Goal: Task Accomplishment & Management: Use online tool/utility

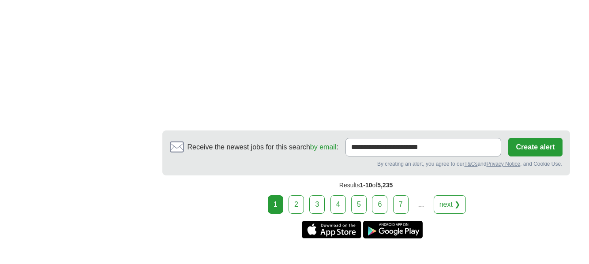
scroll to position [1501, 0]
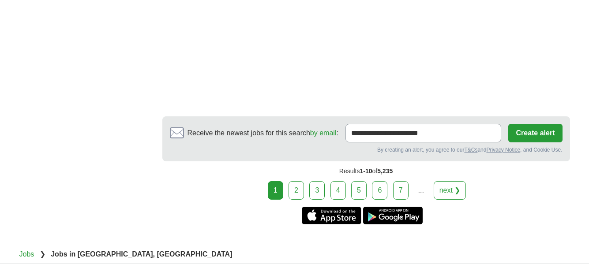
click at [299, 192] on link "2" at bounding box center [296, 190] width 15 height 19
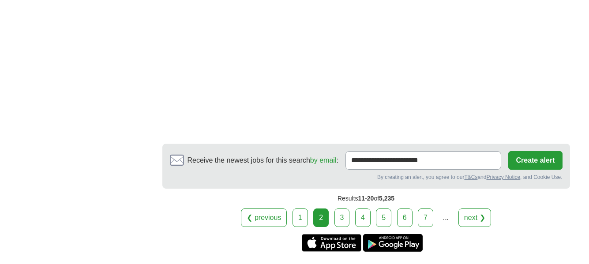
scroll to position [1766, 0]
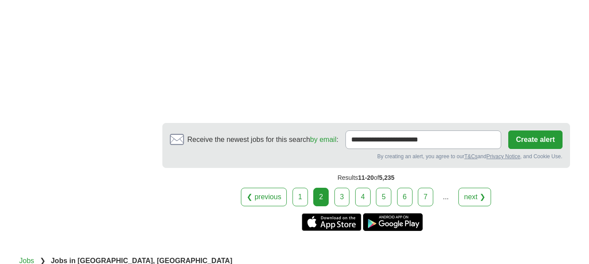
click at [341, 199] on link "3" at bounding box center [342, 197] width 15 height 19
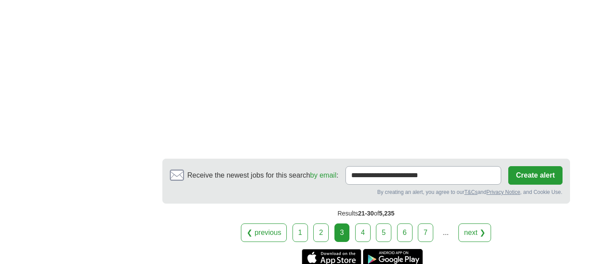
scroll to position [1677, 0]
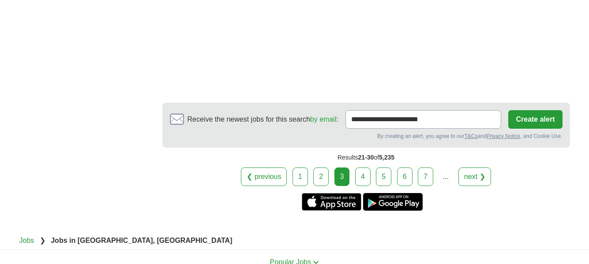
click at [366, 179] on link "4" at bounding box center [362, 177] width 15 height 19
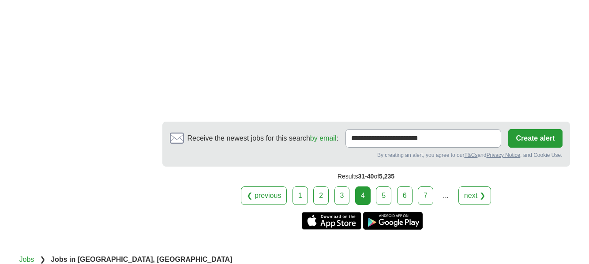
scroll to position [1766, 0]
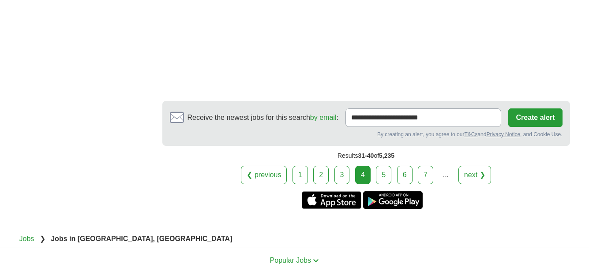
click at [380, 173] on link "5" at bounding box center [383, 175] width 15 height 19
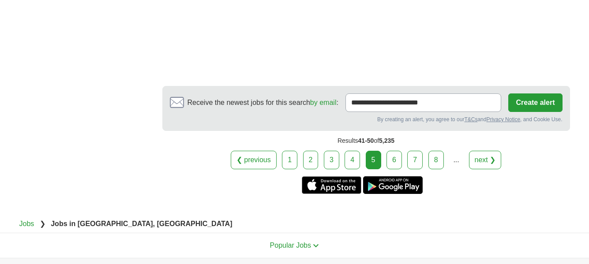
scroll to position [1722, 0]
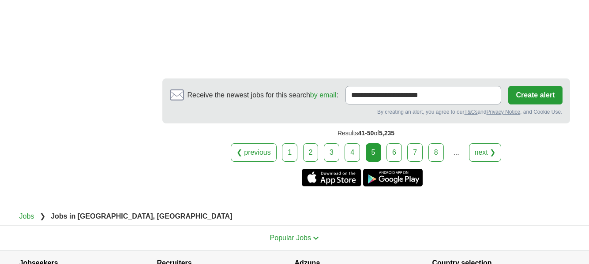
click at [397, 143] on link "6" at bounding box center [394, 152] width 15 height 19
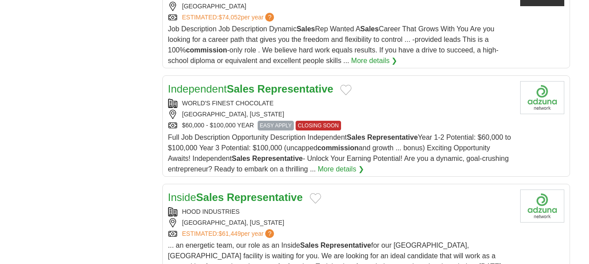
scroll to position [1059, 0]
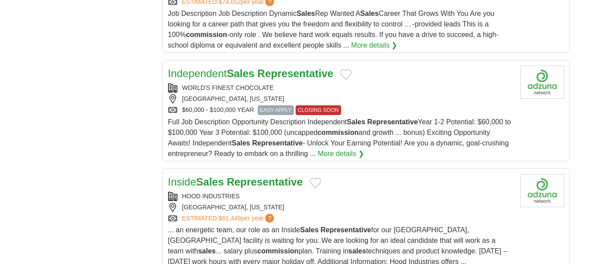
click at [233, 68] on strong "Sales" at bounding box center [241, 74] width 28 height 12
click at [274, 68] on strong "Representative" at bounding box center [295, 74] width 76 height 12
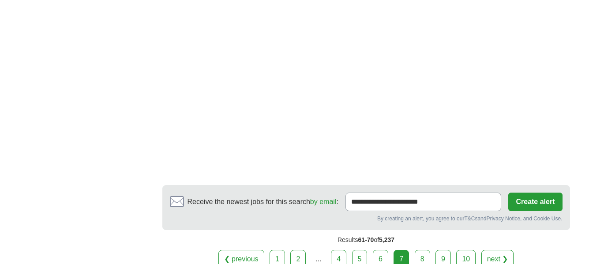
scroll to position [1722, 0]
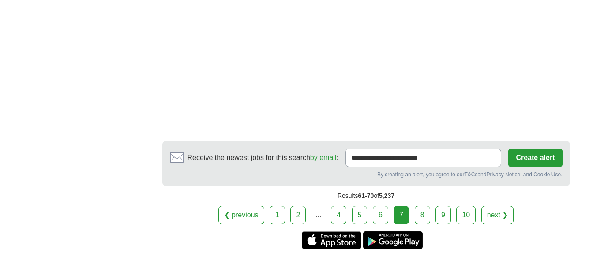
click at [421, 206] on link "8" at bounding box center [422, 215] width 15 height 19
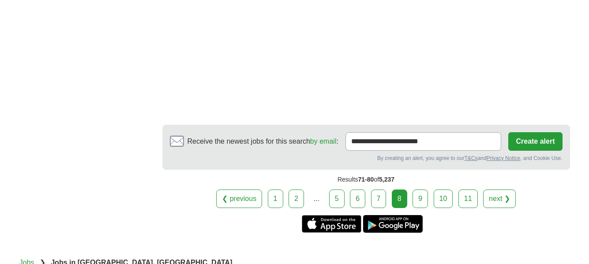
scroll to position [1766, 0]
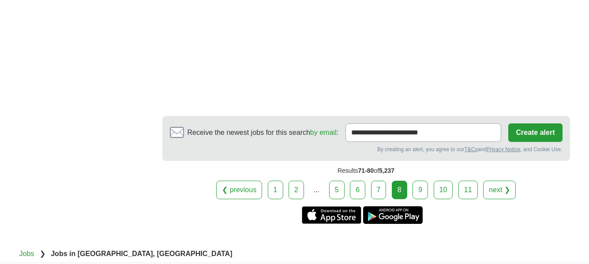
click at [423, 188] on link "9" at bounding box center [420, 190] width 15 height 19
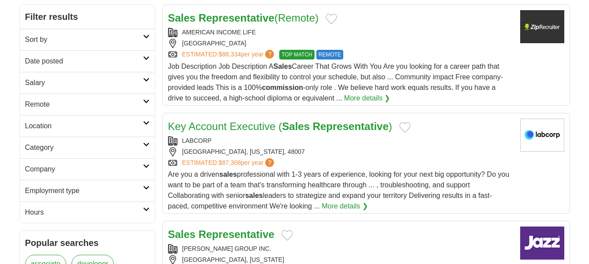
scroll to position [177, 0]
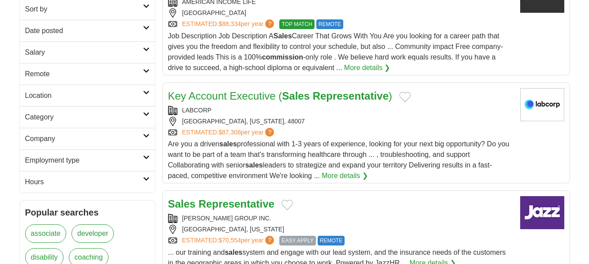
click at [241, 94] on link "Key Account Executive ( Sales Representative )" at bounding box center [280, 96] width 224 height 12
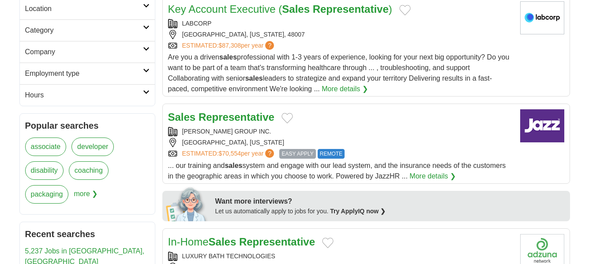
scroll to position [265, 0]
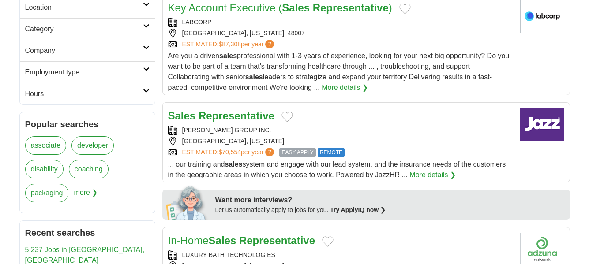
click at [244, 114] on strong "Representative" at bounding box center [237, 116] width 76 height 12
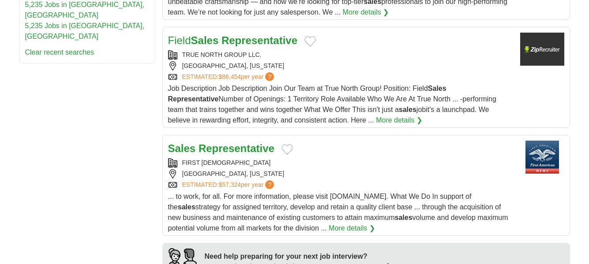
scroll to position [618, 0]
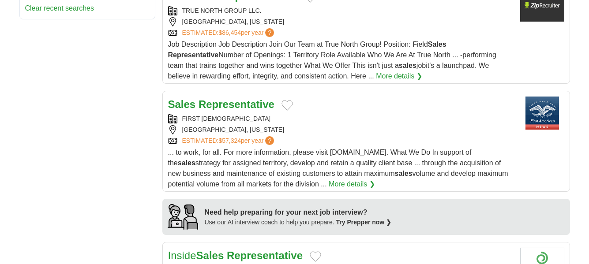
click at [226, 106] on strong "Representative" at bounding box center [237, 104] width 76 height 12
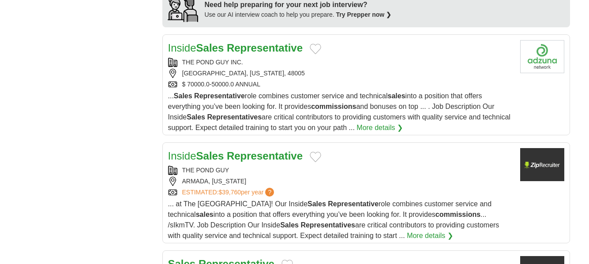
scroll to position [839, 0]
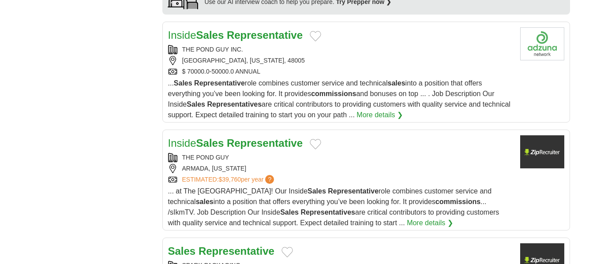
click at [217, 37] on strong "Sales" at bounding box center [210, 35] width 28 height 12
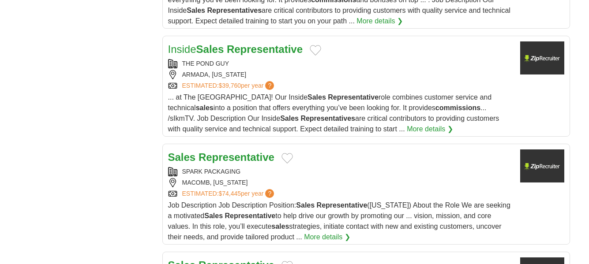
scroll to position [971, 0]
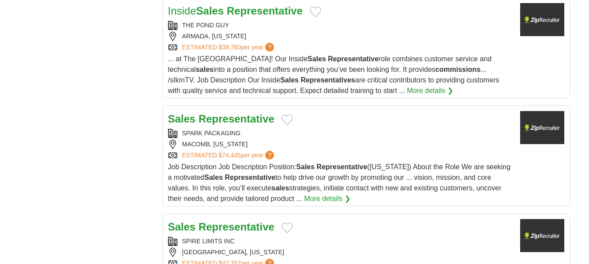
click at [200, 120] on strong "Representative" at bounding box center [237, 119] width 76 height 12
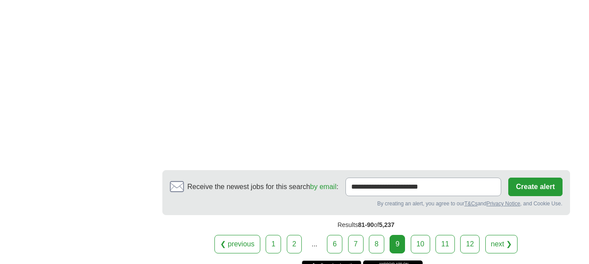
scroll to position [1633, 0]
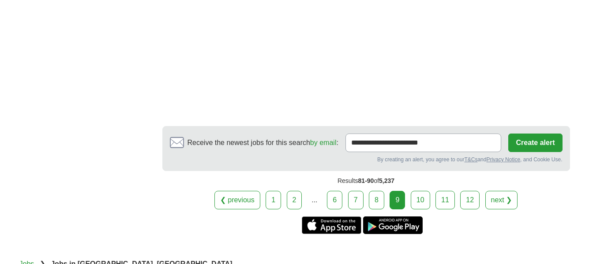
click at [417, 202] on link "10" at bounding box center [420, 200] width 19 height 19
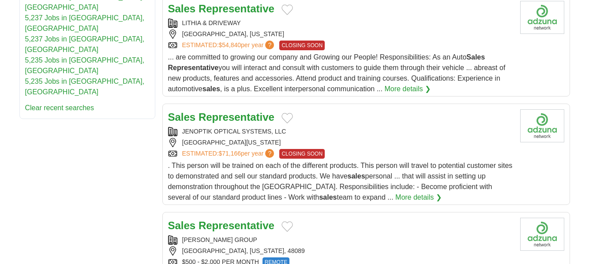
scroll to position [530, 0]
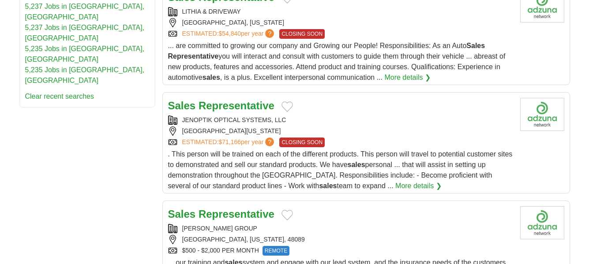
click at [234, 106] on strong "Representative" at bounding box center [237, 106] width 76 height 12
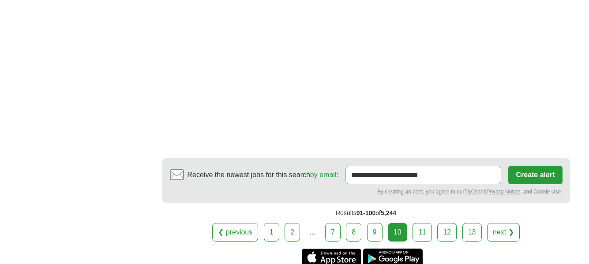
scroll to position [1677, 0]
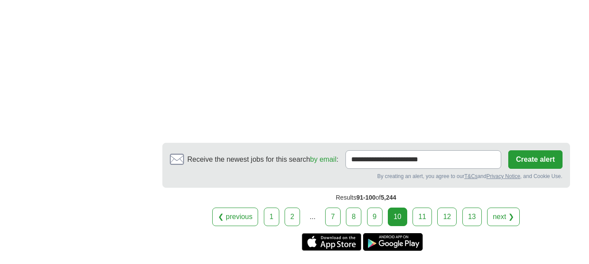
click at [422, 218] on link "11" at bounding box center [422, 217] width 19 height 19
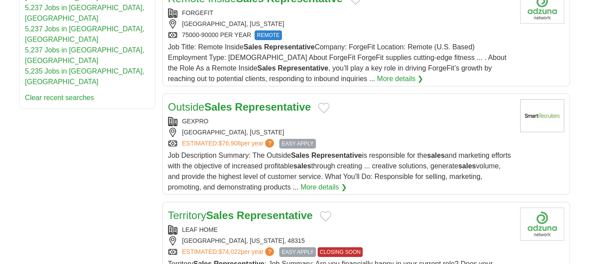
scroll to position [530, 0]
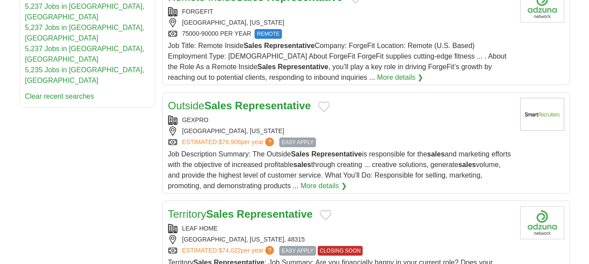
click at [241, 106] on strong "Representative" at bounding box center [273, 106] width 76 height 12
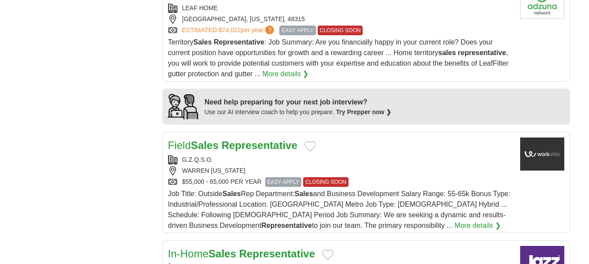
scroll to position [795, 0]
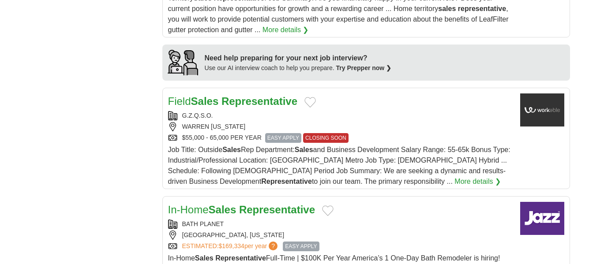
click at [252, 99] on strong "Representative" at bounding box center [260, 101] width 76 height 12
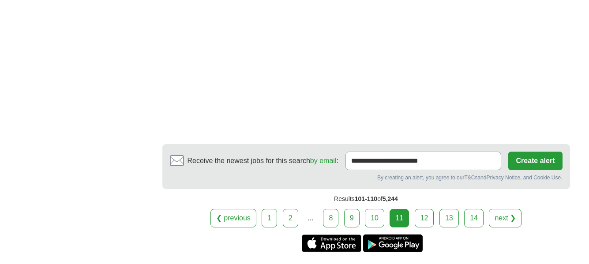
scroll to position [1722, 0]
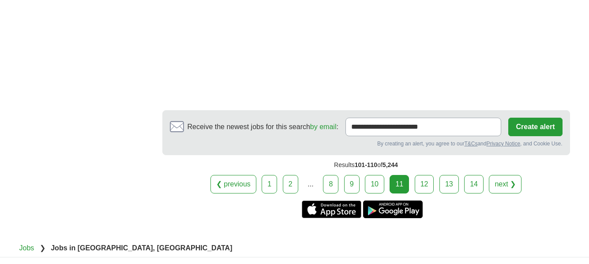
click at [422, 186] on link "12" at bounding box center [424, 184] width 19 height 19
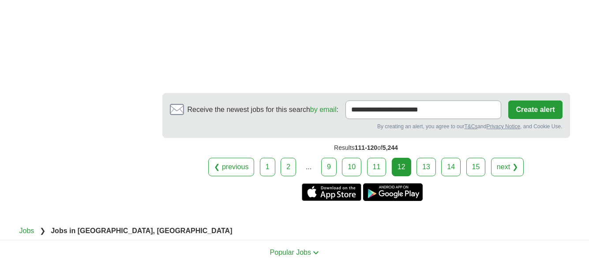
scroll to position [1722, 0]
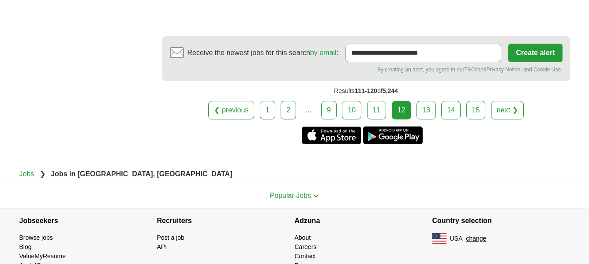
click at [422, 109] on link "13" at bounding box center [426, 110] width 19 height 19
click at [399, 114] on div "12" at bounding box center [401, 110] width 19 height 19
click at [405, 107] on div "12" at bounding box center [401, 110] width 19 height 19
click at [405, 114] on div "12" at bounding box center [401, 110] width 19 height 19
click at [430, 115] on link "13" at bounding box center [426, 110] width 19 height 19
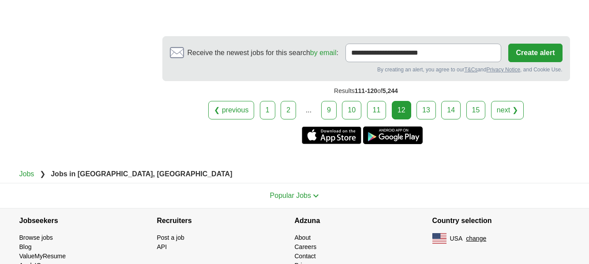
click at [395, 113] on div "12" at bounding box center [401, 110] width 19 height 19
click at [396, 113] on div "12" at bounding box center [401, 110] width 19 height 19
click at [423, 117] on link "13" at bounding box center [426, 110] width 19 height 19
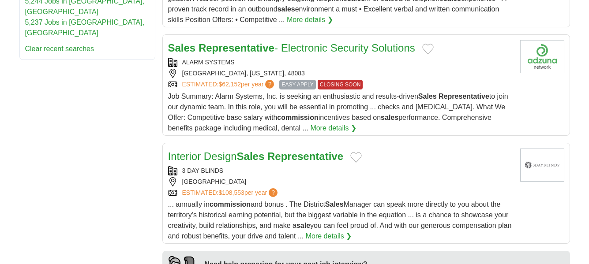
scroll to position [574, 0]
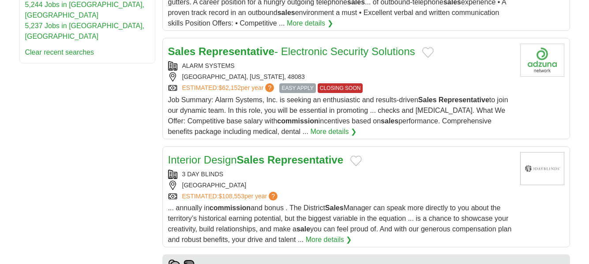
click at [266, 45] on strong "Representative" at bounding box center [237, 51] width 76 height 12
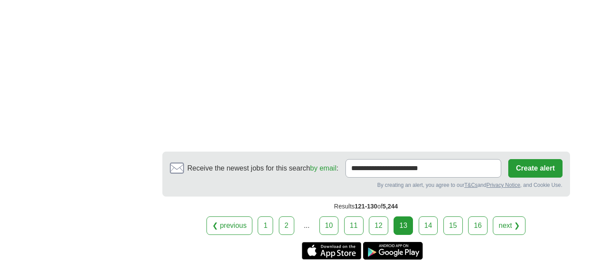
scroll to position [1722, 0]
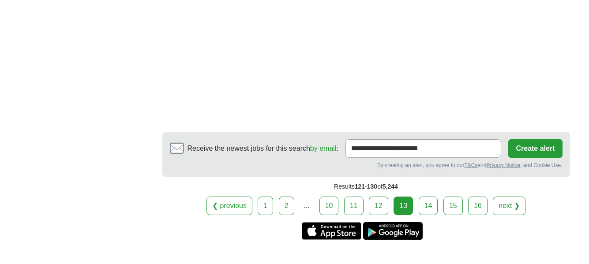
click at [432, 197] on link "14" at bounding box center [428, 206] width 19 height 19
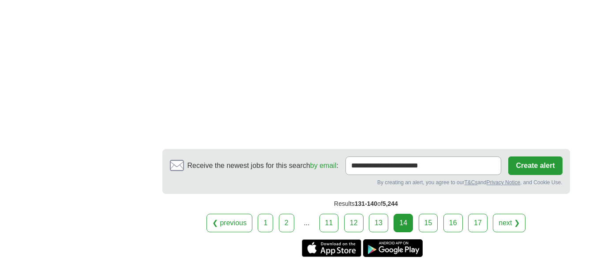
scroll to position [1722, 0]
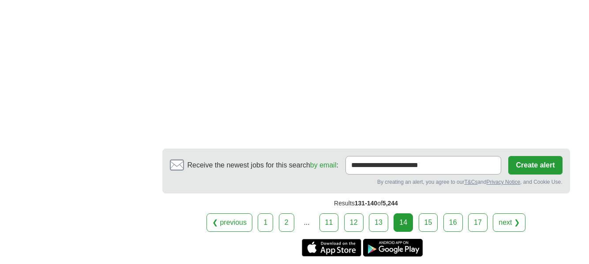
click at [430, 214] on link "15" at bounding box center [428, 223] width 19 height 19
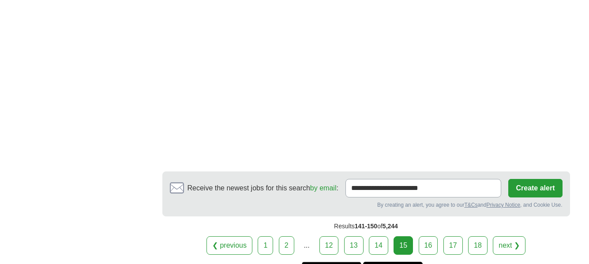
scroll to position [1722, 0]
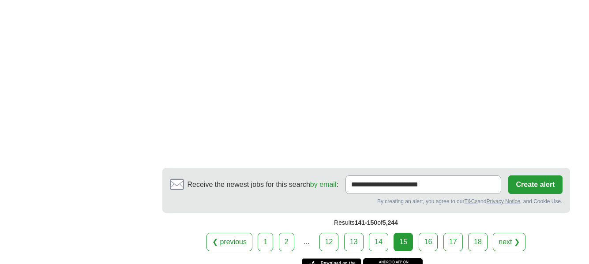
click at [426, 233] on link "16" at bounding box center [428, 242] width 19 height 19
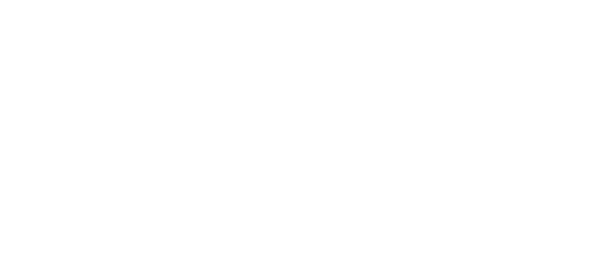
scroll to position [1766, 0]
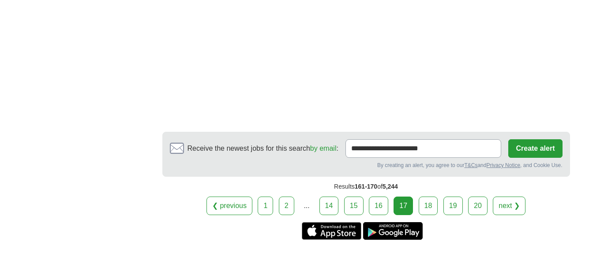
scroll to position [1810, 0]
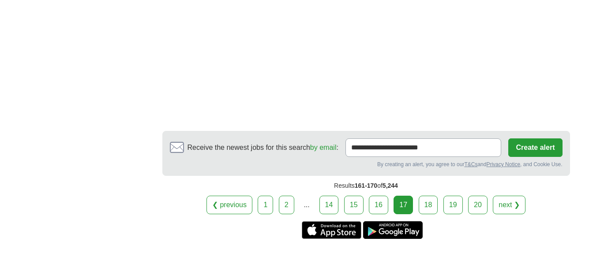
click at [426, 196] on link "18" at bounding box center [428, 205] width 19 height 19
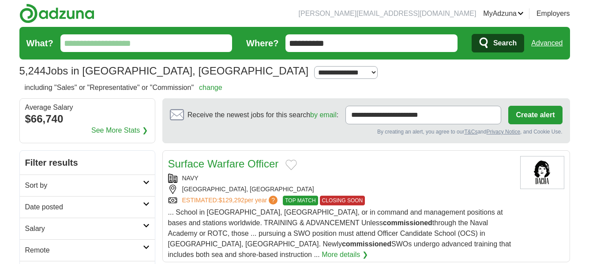
click at [343, 42] on input "**********" at bounding box center [372, 43] width 172 height 18
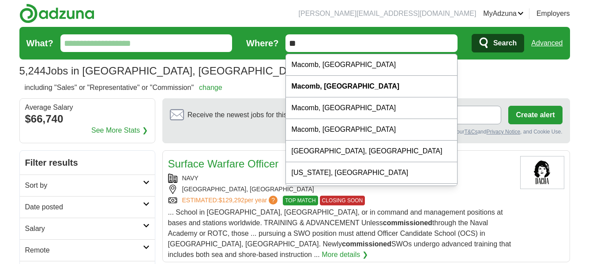
type input "*"
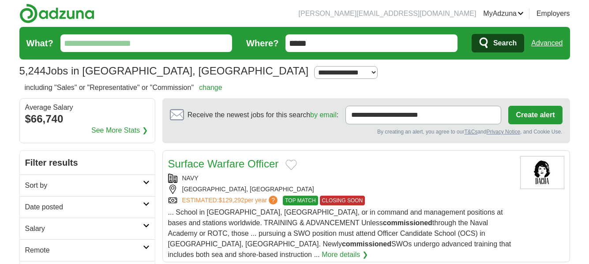
type input "*****"
click at [494, 49] on span "Search" at bounding box center [504, 43] width 23 height 18
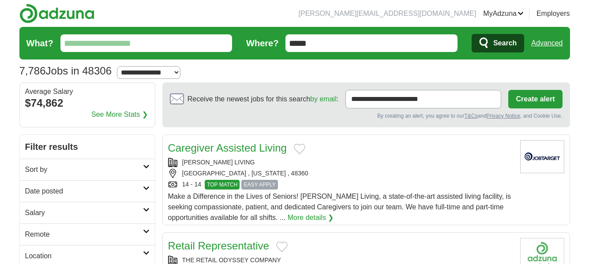
click at [180, 73] on select "**********" at bounding box center [149, 72] width 64 height 13
select select "**"
click at [121, 66] on select "**********" at bounding box center [149, 72] width 64 height 13
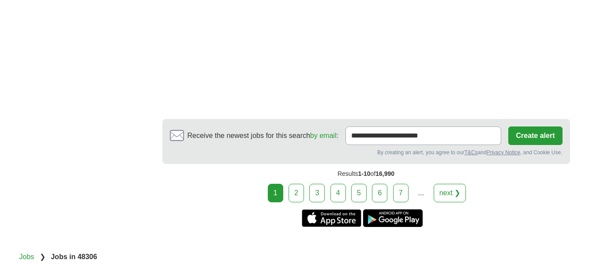
scroll to position [1677, 0]
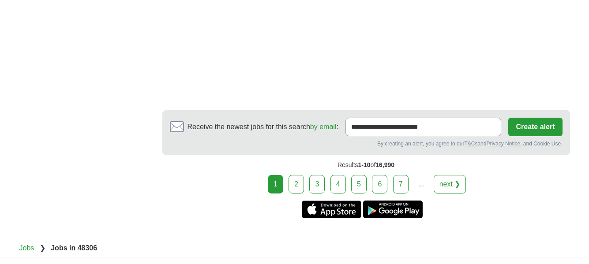
click at [300, 175] on link "2" at bounding box center [296, 184] width 15 height 19
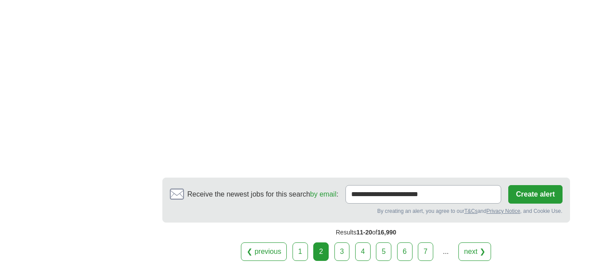
scroll to position [1589, 0]
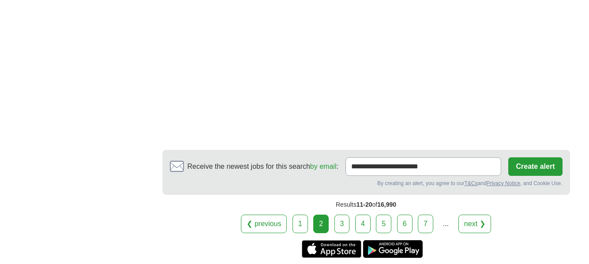
click at [341, 215] on link "3" at bounding box center [342, 224] width 15 height 19
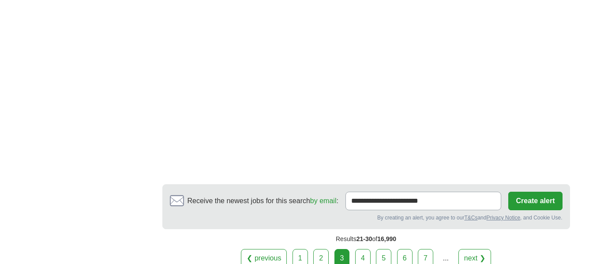
scroll to position [1545, 0]
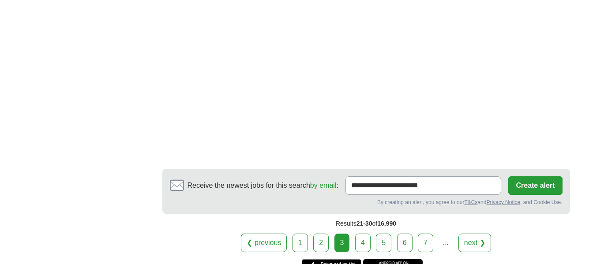
click at [358, 242] on link "4" at bounding box center [362, 243] width 15 height 19
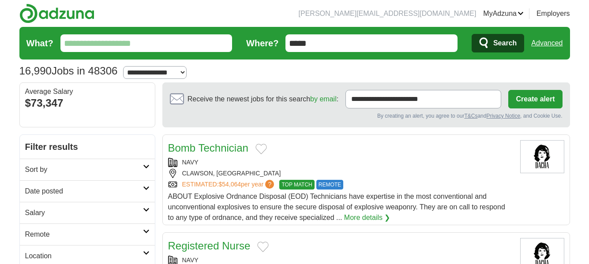
click at [84, 41] on input "What?" at bounding box center [146, 43] width 172 height 18
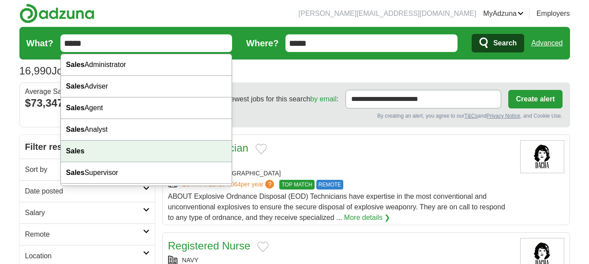
click at [104, 149] on div "Sales" at bounding box center [146, 152] width 171 height 22
type input "*****"
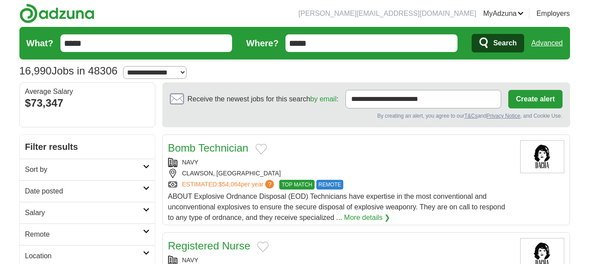
click at [508, 47] on span "Search" at bounding box center [504, 43] width 23 height 18
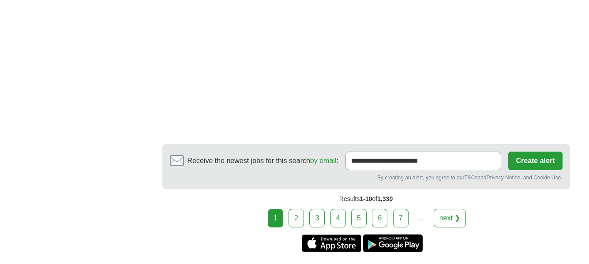
scroll to position [1677, 0]
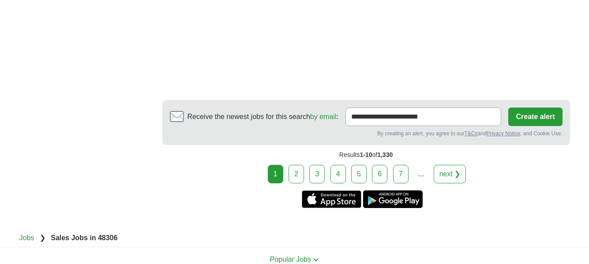
click at [299, 175] on link "2" at bounding box center [296, 174] width 15 height 19
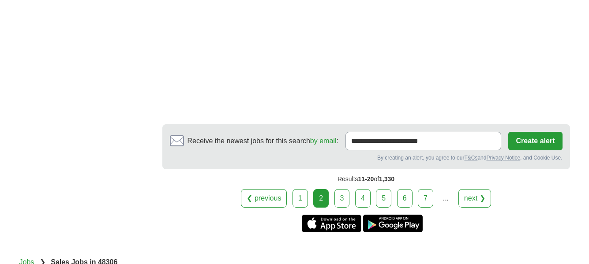
scroll to position [1545, 0]
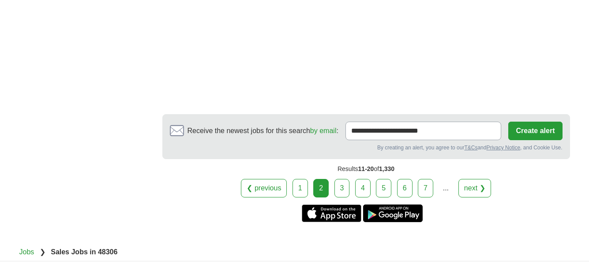
click at [347, 189] on link "3" at bounding box center [342, 188] width 15 height 19
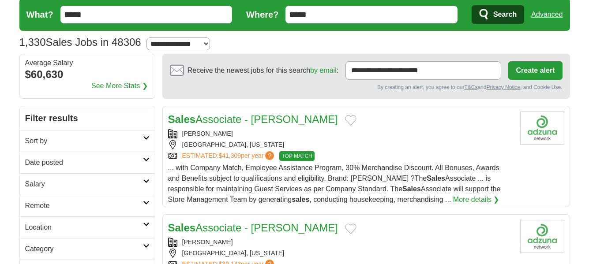
scroll to position [88, 0]
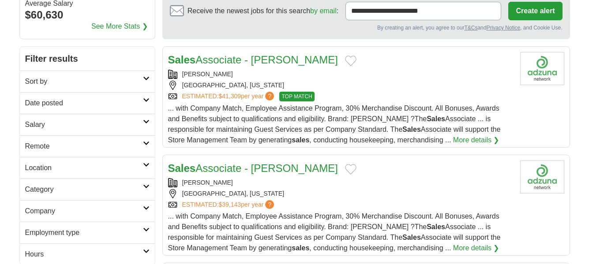
click at [237, 59] on link "Sales Associate - Spencer's" at bounding box center [253, 60] width 170 height 12
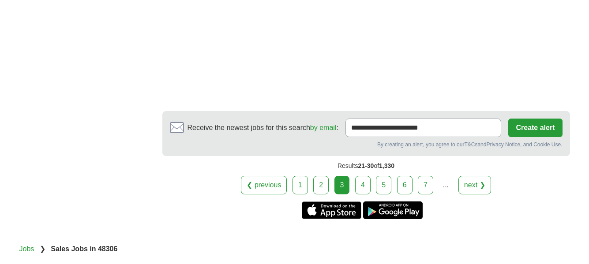
scroll to position [1545, 0]
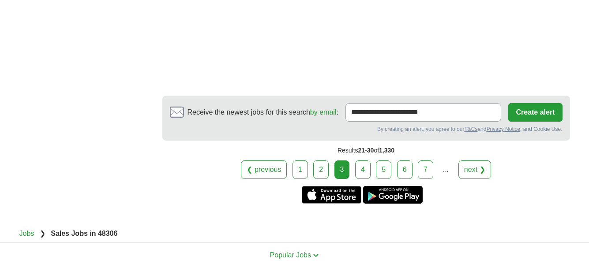
click at [358, 168] on link "4" at bounding box center [362, 170] width 15 height 19
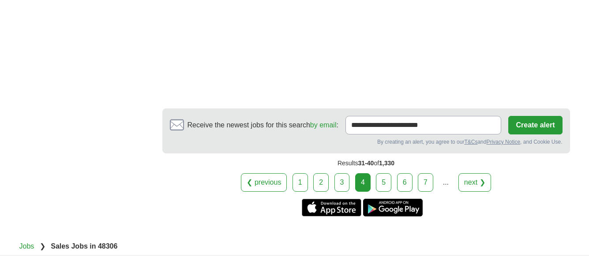
scroll to position [1148, 0]
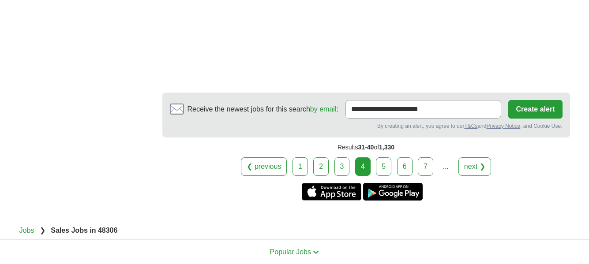
click at [379, 166] on link "5" at bounding box center [383, 167] width 15 height 19
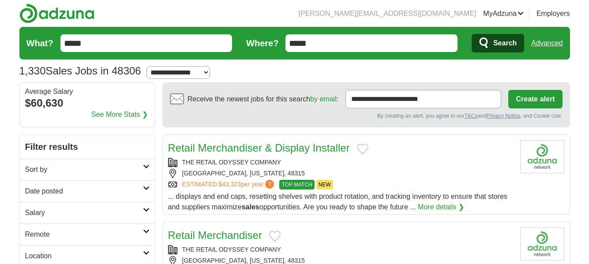
click at [208, 72] on select "**********" at bounding box center [179, 72] width 64 height 13
select select "**"
click at [151, 66] on select "**********" at bounding box center [179, 72] width 64 height 13
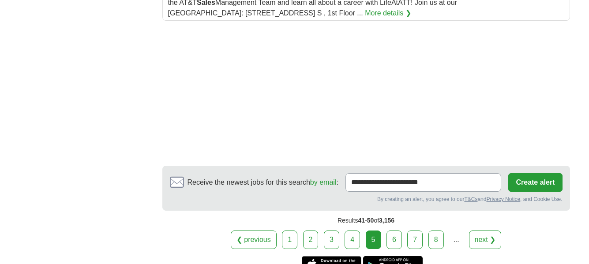
scroll to position [1280, 0]
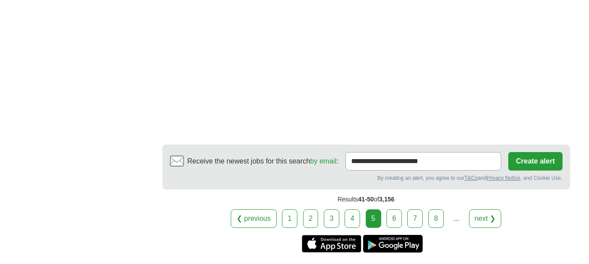
click at [397, 220] on link "6" at bounding box center [394, 219] width 15 height 19
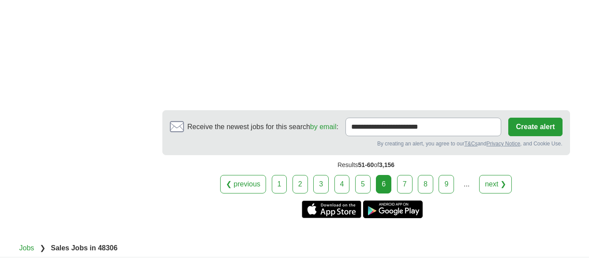
scroll to position [1413, 0]
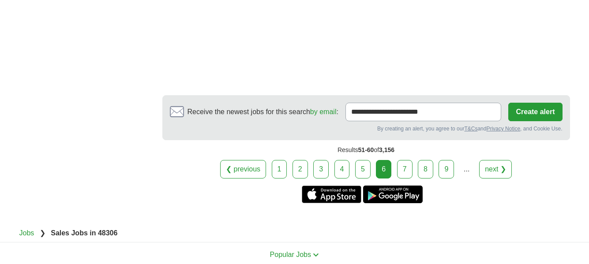
click at [402, 169] on link "7" at bounding box center [404, 169] width 15 height 19
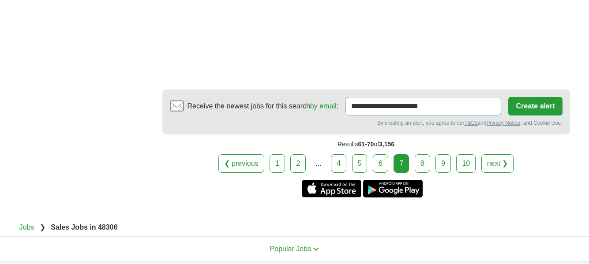
scroll to position [1413, 0]
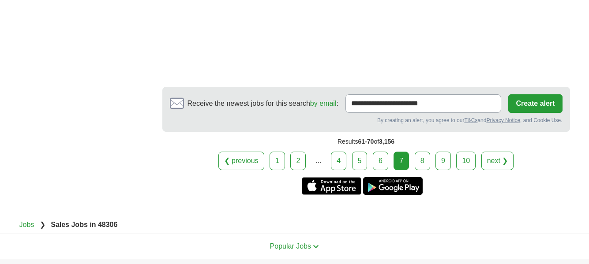
click at [417, 159] on link "8" at bounding box center [422, 161] width 15 height 19
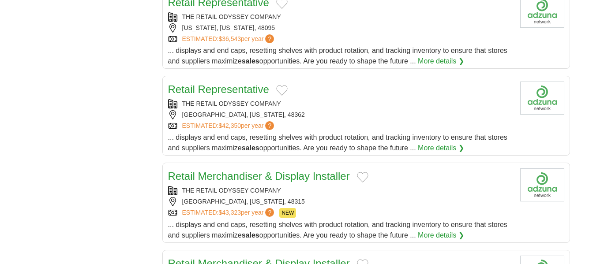
scroll to position [750, 0]
click at [267, 92] on link "Retail Representative" at bounding box center [218, 89] width 101 height 12
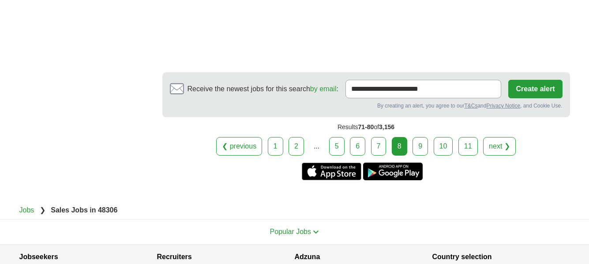
scroll to position [1368, 0]
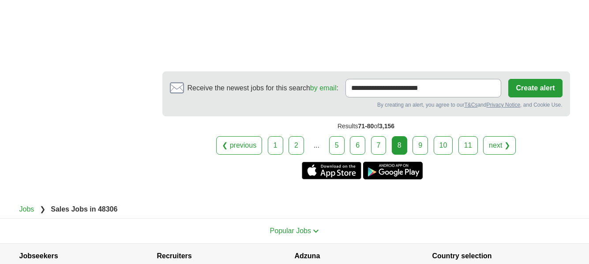
click at [421, 146] on link "9" at bounding box center [420, 145] width 15 height 19
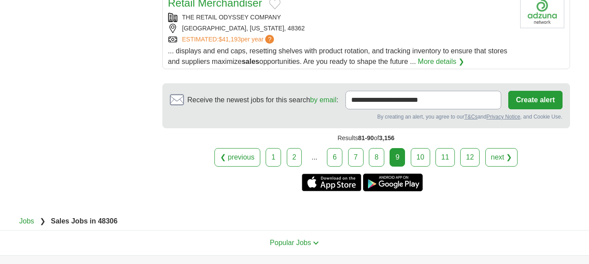
scroll to position [1015, 0]
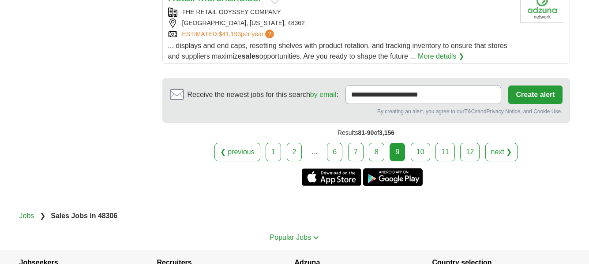
click at [413, 152] on link "10" at bounding box center [420, 152] width 19 height 19
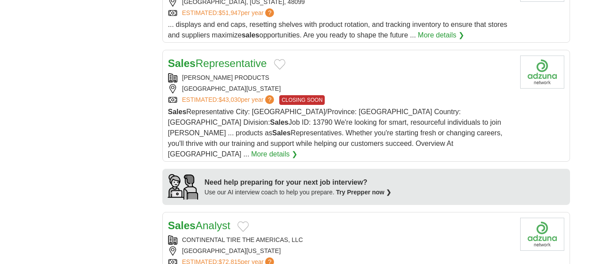
scroll to position [574, 0]
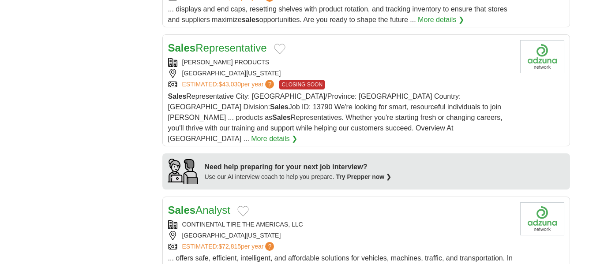
click at [265, 52] on link "Sales Representative" at bounding box center [217, 48] width 99 height 12
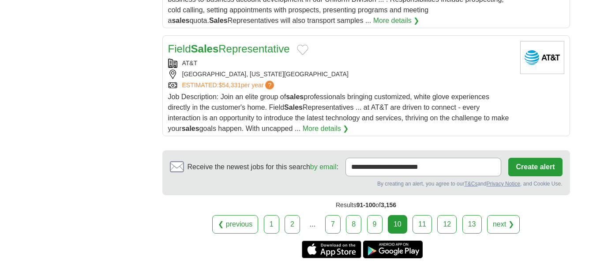
scroll to position [1104, 0]
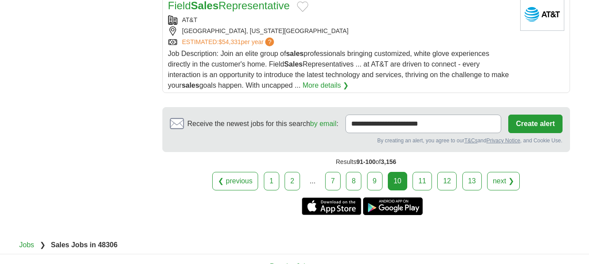
click at [417, 172] on link "11" at bounding box center [422, 181] width 19 height 19
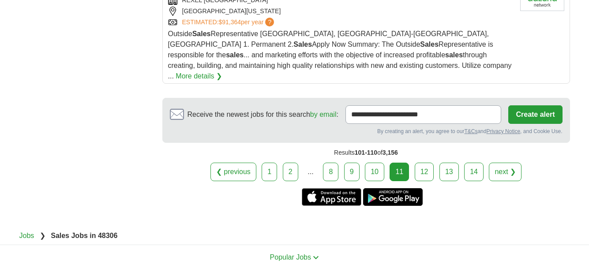
scroll to position [1236, 0]
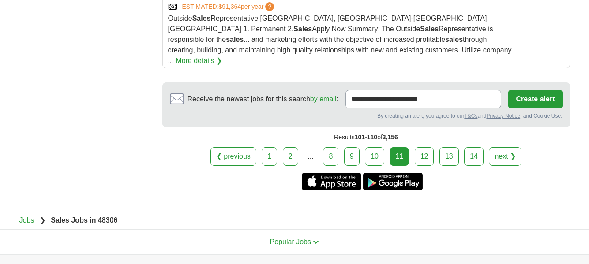
click at [422, 147] on link "12" at bounding box center [424, 156] width 19 height 19
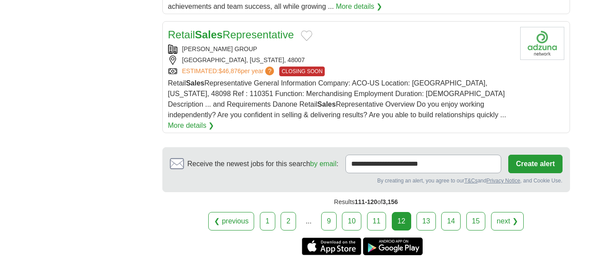
scroll to position [1192, 0]
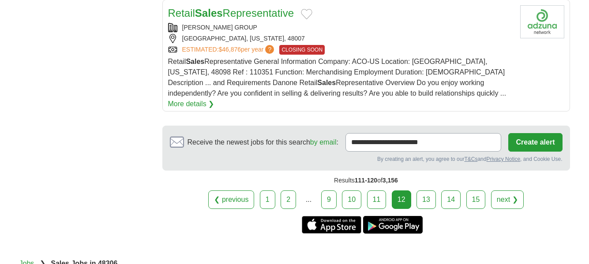
click at [419, 191] on link "13" at bounding box center [426, 200] width 19 height 19
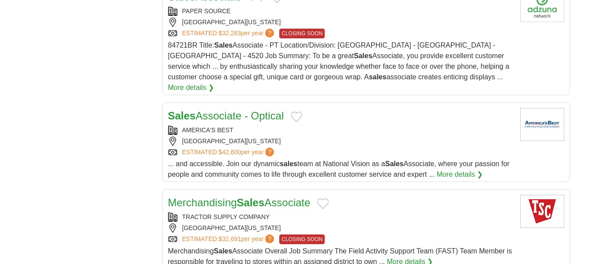
scroll to position [927, 0]
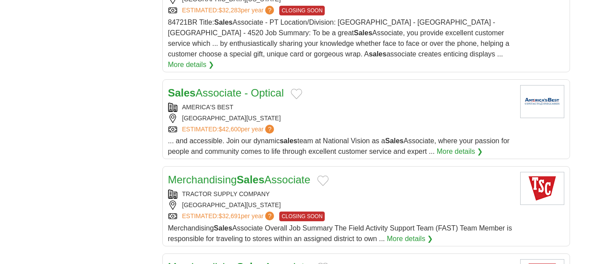
click at [225, 87] on link "Sales Associate - Optical" at bounding box center [226, 93] width 116 height 12
click at [234, 87] on link "Sales Associate - Optical" at bounding box center [226, 93] width 116 height 12
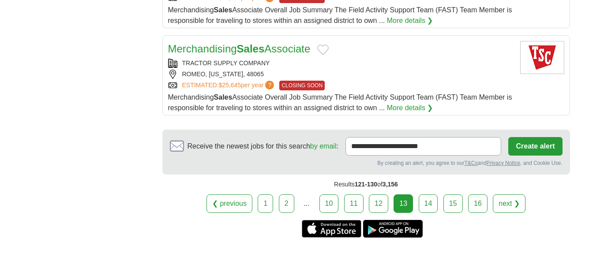
scroll to position [1148, 0]
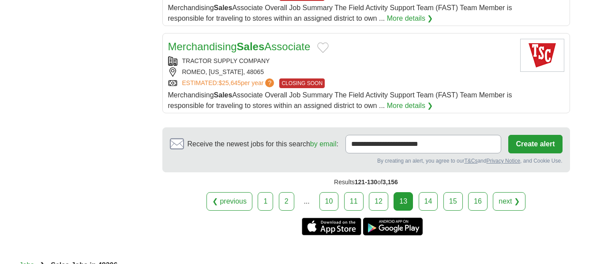
click at [430, 192] on link "14" at bounding box center [428, 201] width 19 height 19
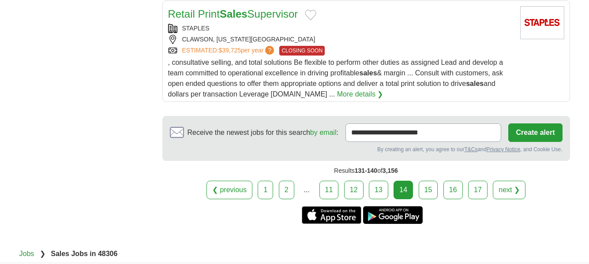
scroll to position [1192, 0]
click at [432, 181] on link "15" at bounding box center [428, 190] width 19 height 19
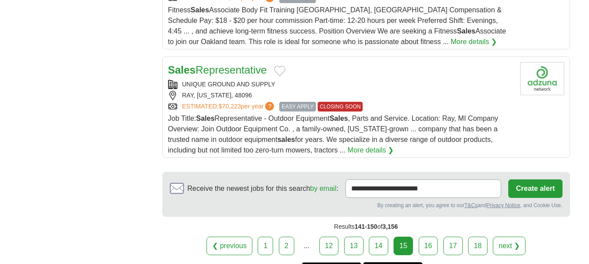
scroll to position [1148, 0]
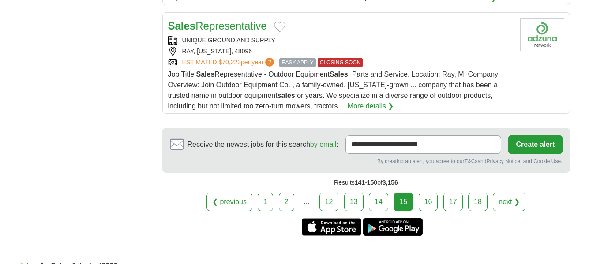
click at [431, 193] on link "16" at bounding box center [428, 202] width 19 height 19
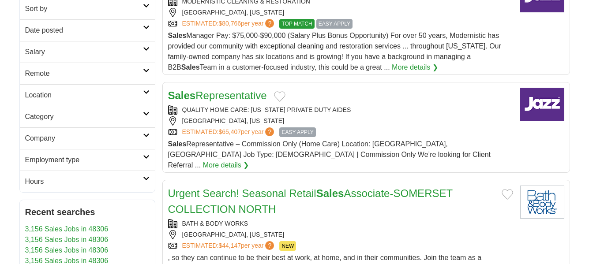
scroll to position [177, 0]
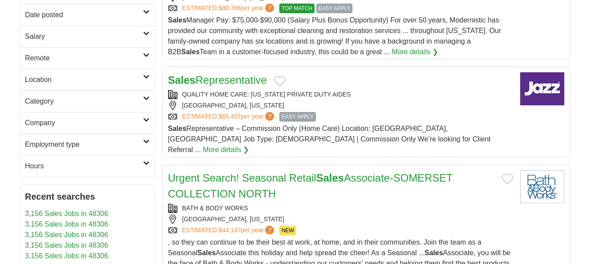
click at [238, 81] on link "Sales Representative" at bounding box center [217, 80] width 99 height 12
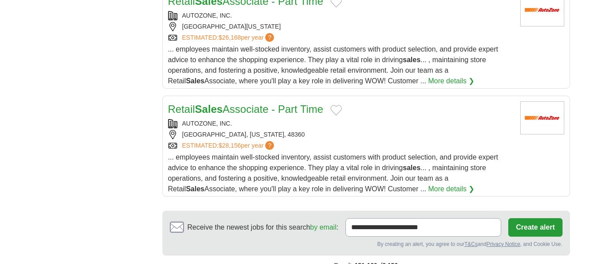
scroll to position [1148, 0]
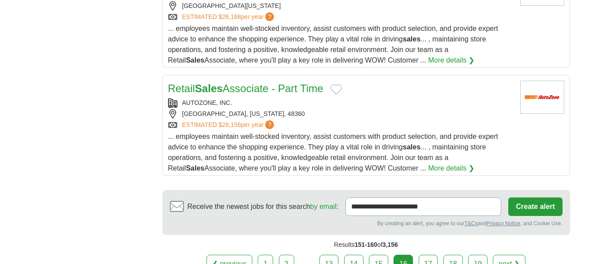
click at [423, 255] on link "17" at bounding box center [428, 264] width 19 height 19
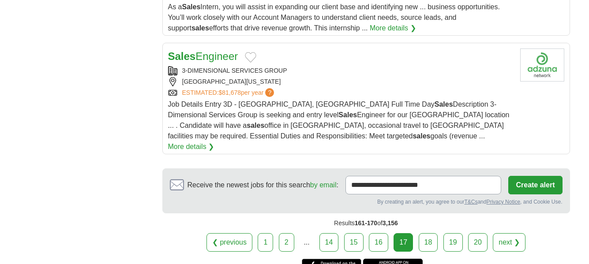
scroll to position [1192, 0]
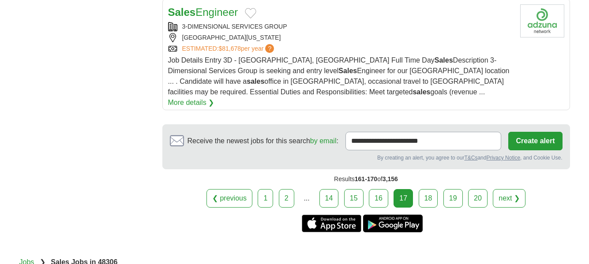
click at [427, 189] on link "18" at bounding box center [428, 198] width 19 height 19
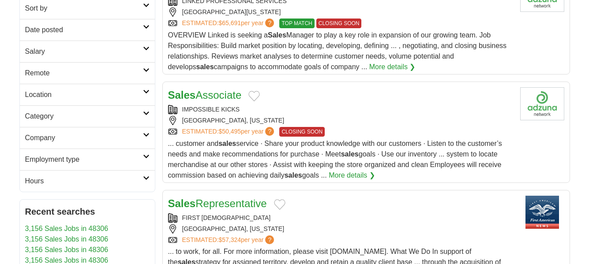
scroll to position [177, 0]
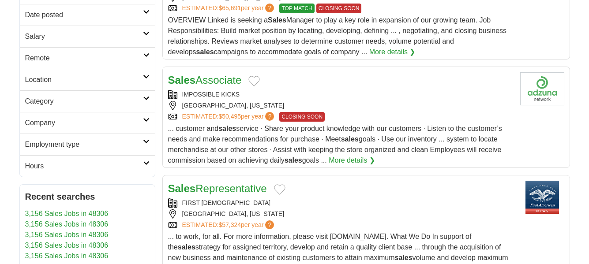
click at [204, 79] on link "Sales Associate" at bounding box center [205, 80] width 74 height 12
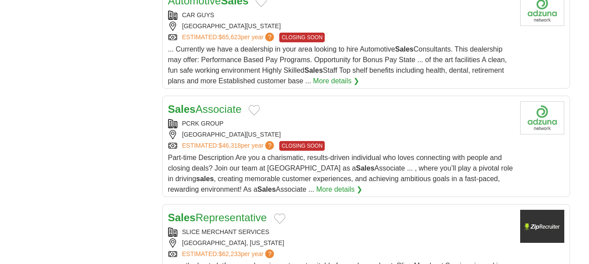
scroll to position [530, 0]
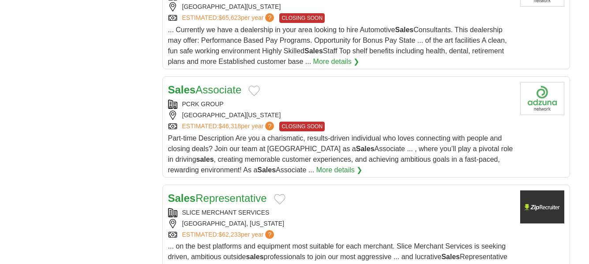
click at [229, 90] on link "Sales Associate" at bounding box center [205, 90] width 74 height 12
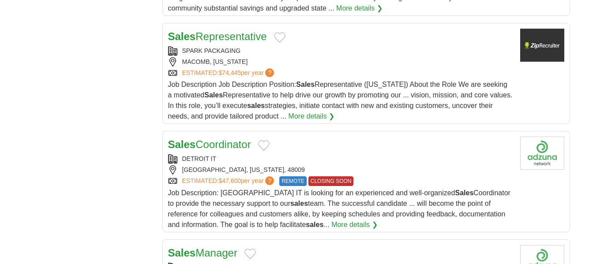
scroll to position [971, 0]
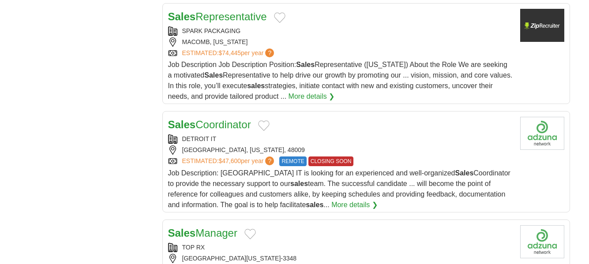
click at [245, 17] on link "Sales Representative" at bounding box center [217, 17] width 99 height 12
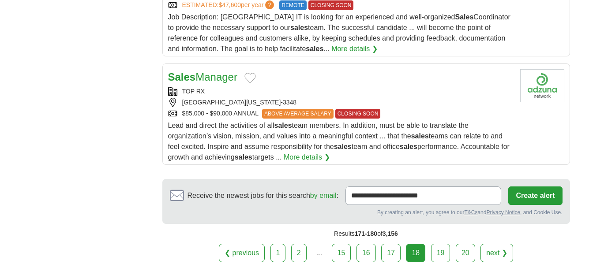
scroll to position [1148, 0]
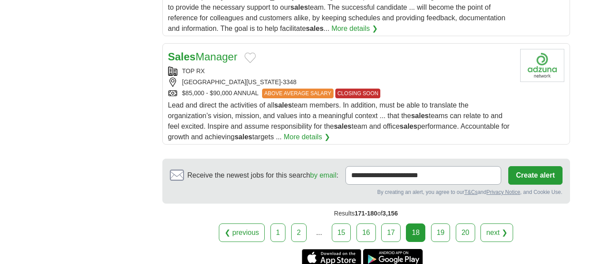
click at [224, 56] on link "Sales Manager" at bounding box center [202, 57] width 69 height 12
click at [435, 233] on link "19" at bounding box center [440, 233] width 19 height 19
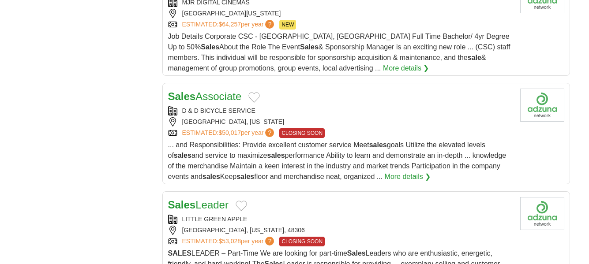
scroll to position [1015, 0]
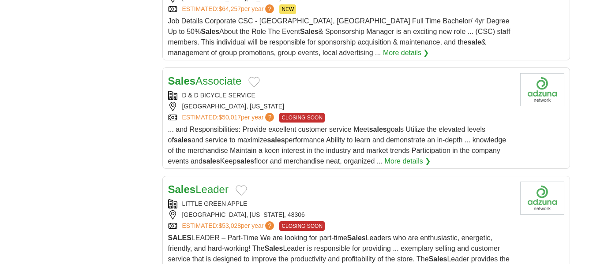
click at [229, 81] on link "Sales Associate" at bounding box center [205, 81] width 74 height 12
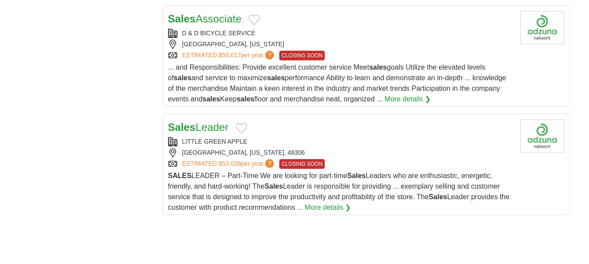
scroll to position [1104, 0]
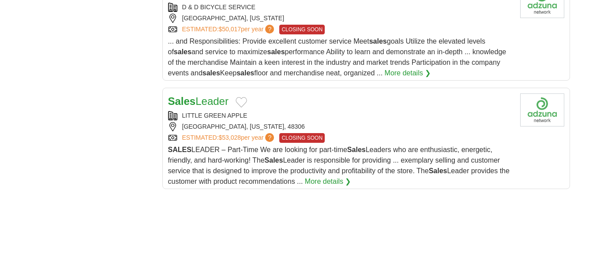
click at [222, 103] on link "Sales Leader" at bounding box center [198, 101] width 60 height 12
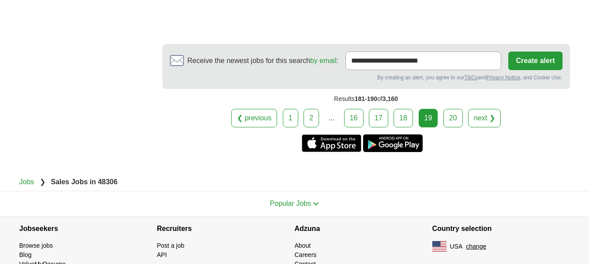
scroll to position [1545, 0]
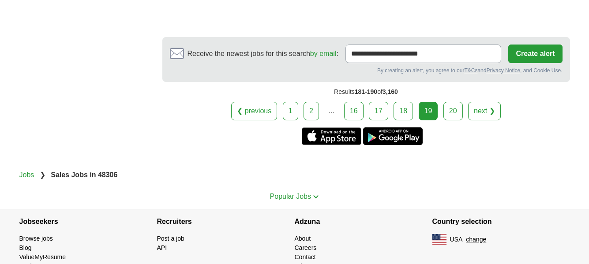
click at [459, 113] on link "20" at bounding box center [453, 111] width 19 height 19
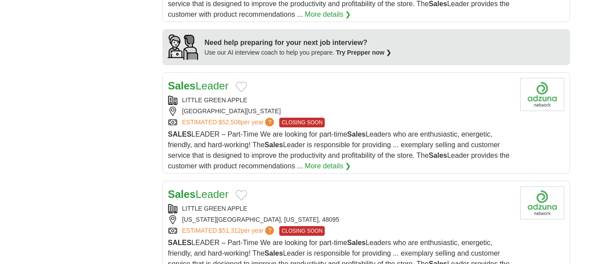
scroll to position [839, 0]
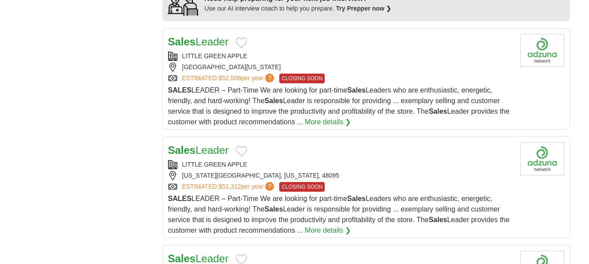
click at [183, 39] on strong "Sales" at bounding box center [182, 42] width 28 height 12
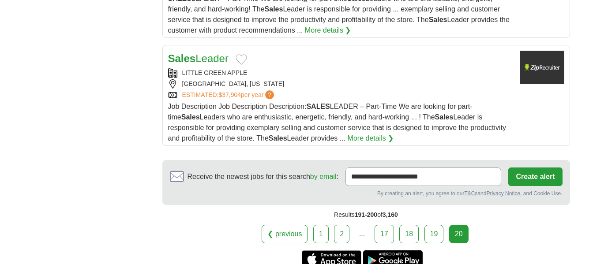
scroll to position [1192, 0]
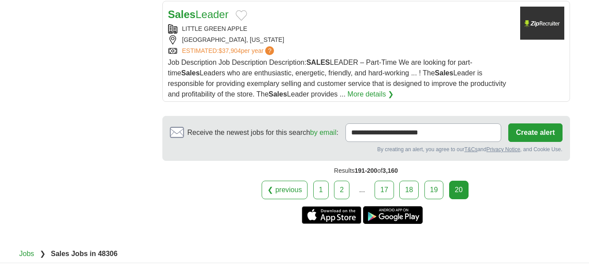
click at [461, 193] on div "20" at bounding box center [458, 190] width 19 height 19
click at [435, 194] on link "19" at bounding box center [434, 190] width 19 height 19
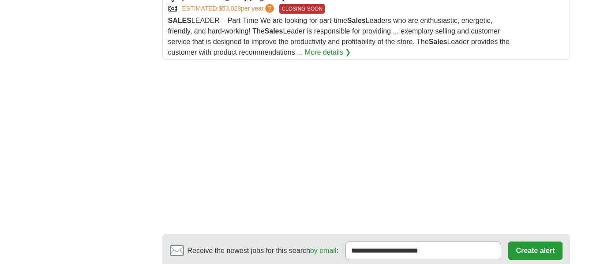
scroll to position [1324, 0]
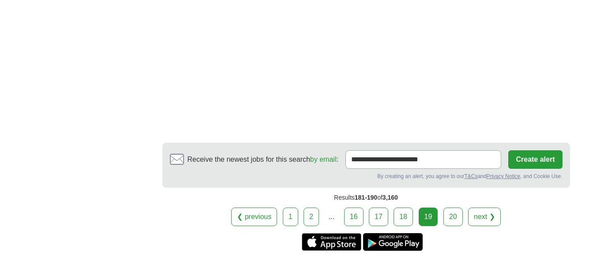
click at [457, 218] on link "20" at bounding box center [453, 217] width 19 height 19
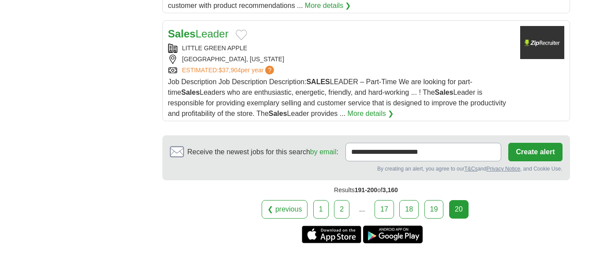
scroll to position [1192, 0]
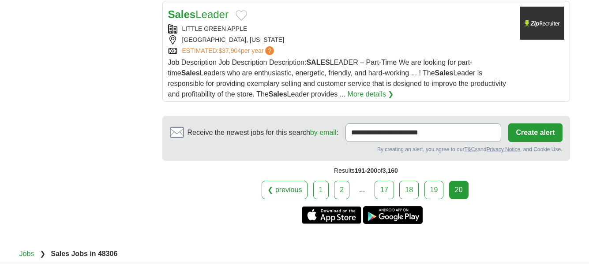
click at [430, 190] on link "19" at bounding box center [434, 190] width 19 height 19
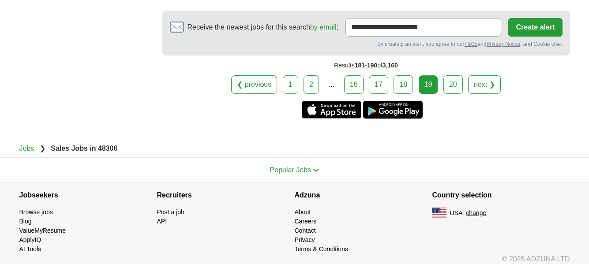
scroll to position [1380, 0]
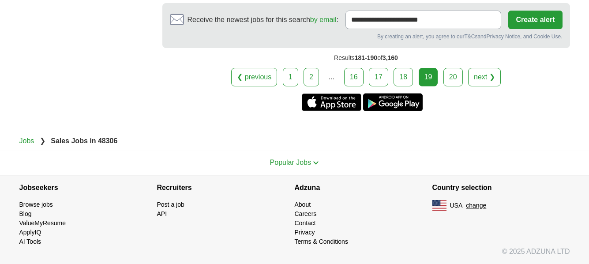
click at [479, 75] on link "next ❯" at bounding box center [484, 77] width 33 height 19
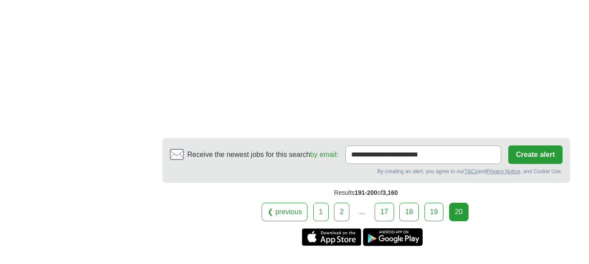
scroll to position [1589, 0]
